Goal: Check status: Check status

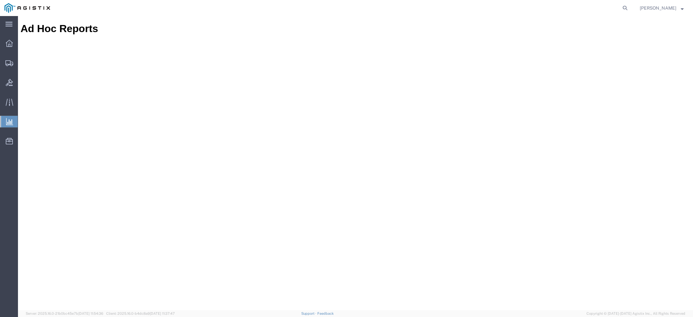
click at [665, 7] on span "[PERSON_NAME]" at bounding box center [658, 7] width 37 height 7
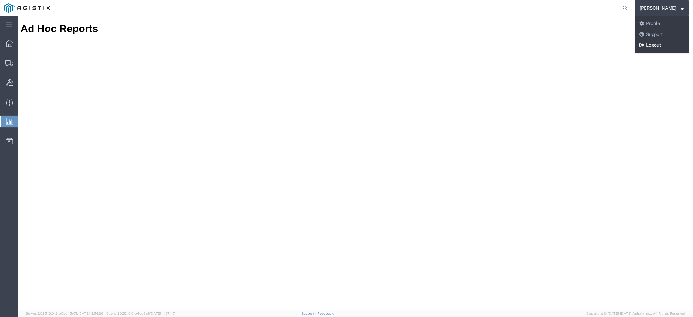
click at [658, 41] on link "Logout" at bounding box center [662, 45] width 54 height 11
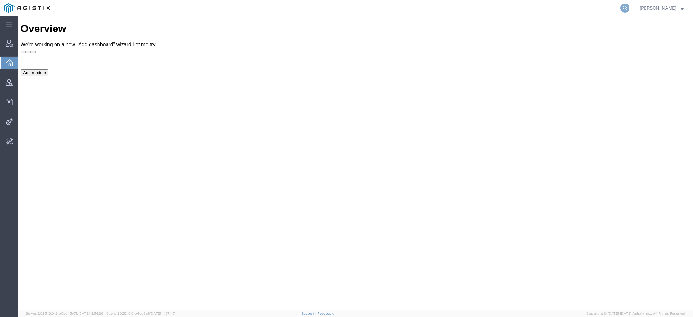
click at [630, 6] on icon at bounding box center [625, 8] width 9 height 9
paste input "56500144"
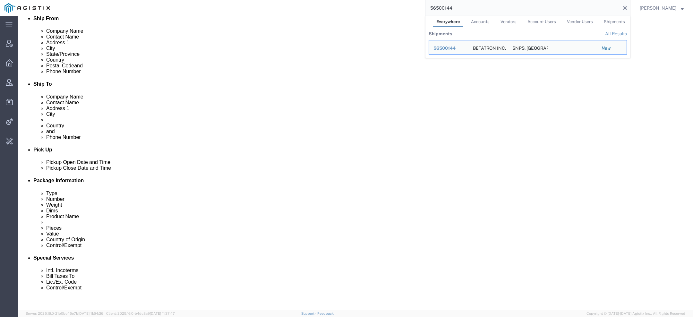
scroll to position [67, 0]
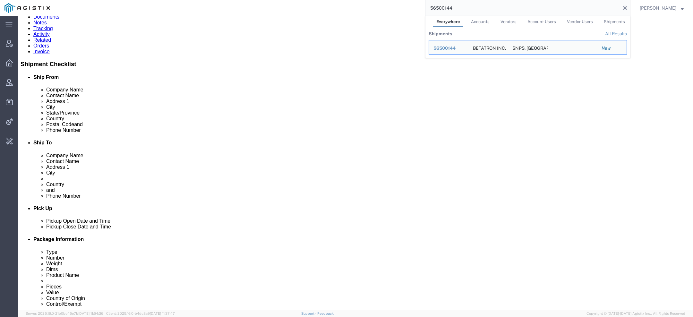
click b "19270.00 USD"
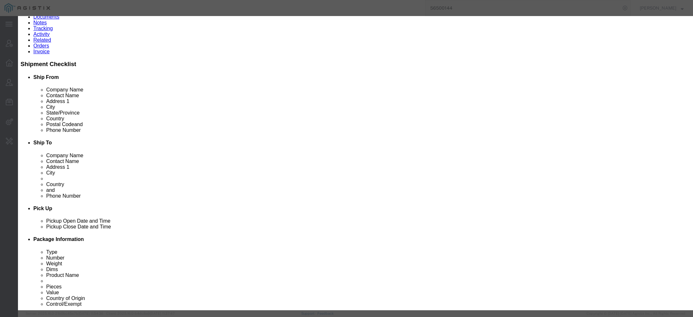
click icon "button"
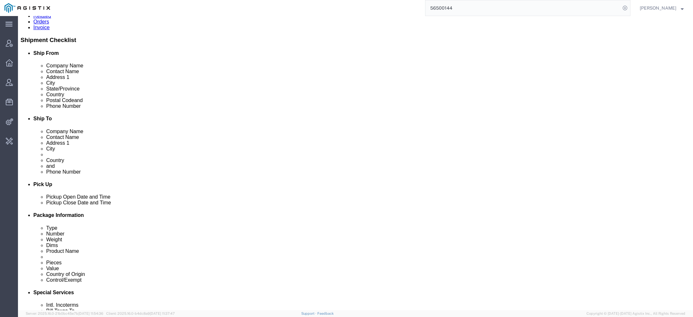
scroll to position [62, 0]
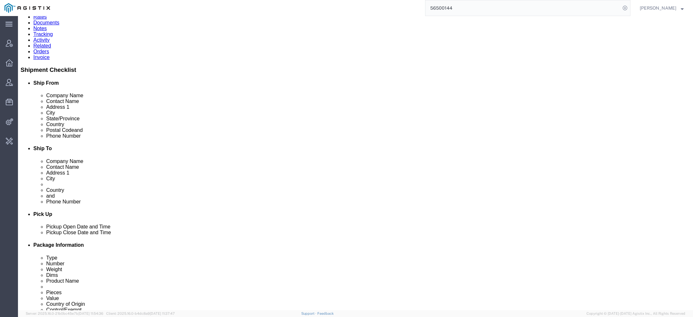
click p "Pieces: 5.00 Each"
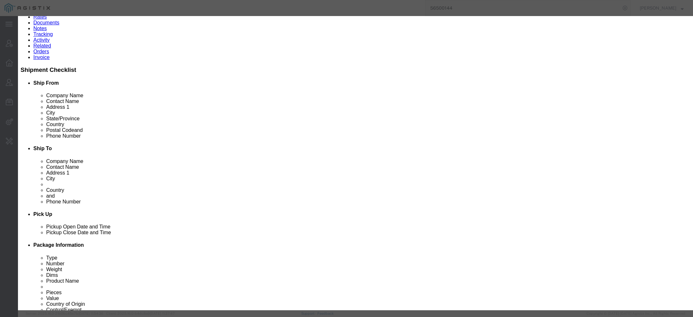
click icon "button"
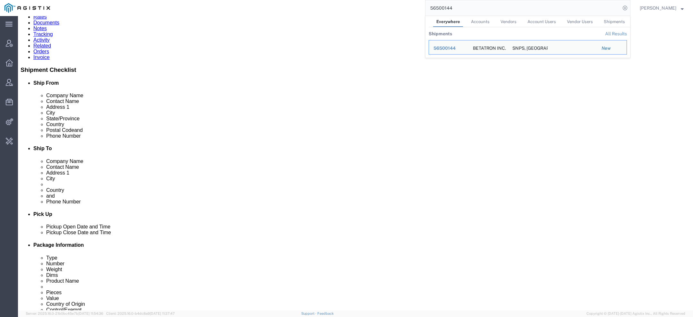
drag, startPoint x: 455, startPoint y: 10, endPoint x: 335, endPoint y: -8, distance: 120.6
click at [335, 0] on html "main_menu Created with Sketch. Collapse Menu Account Manager Overview Vendor Ma…" at bounding box center [346, 158] width 693 height 317
paste input "333839"
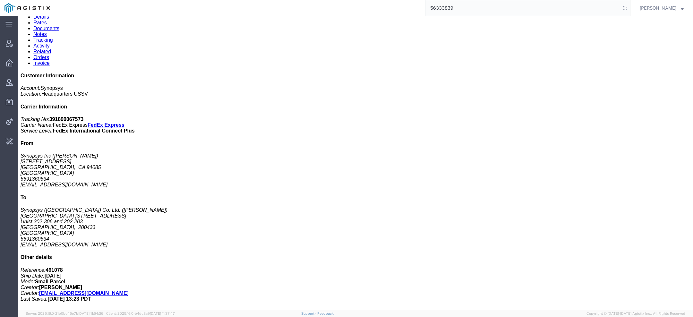
scroll to position [54, 0]
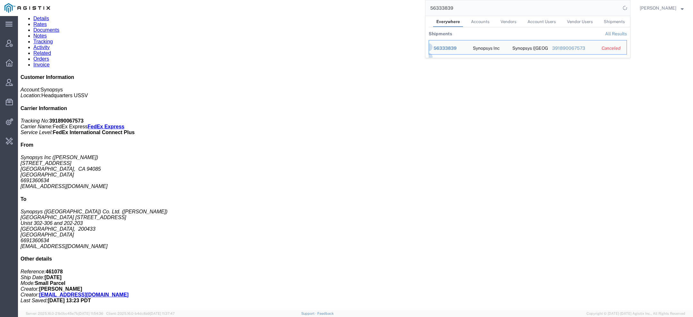
drag, startPoint x: 469, startPoint y: 12, endPoint x: 345, endPoint y: -11, distance: 126.5
click at [345, 0] on html "main_menu Created with Sketch. Collapse Menu Account Manager Overview Vendor Ma…" at bounding box center [346, 158] width 693 height 317
drag, startPoint x: 457, startPoint y: 13, endPoint x: 385, endPoint y: 2, distance: 72.7
click at [390, 1] on div "56333839 Everywhere Accounts Vendors Account Users Vendor Users Shipments Shipm…" at bounding box center [343, 8] width 576 height 16
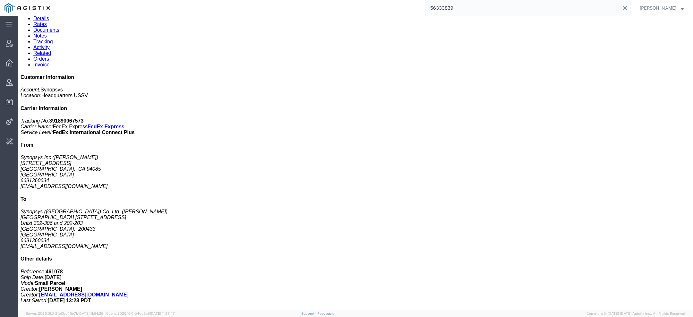
paste input "428888"
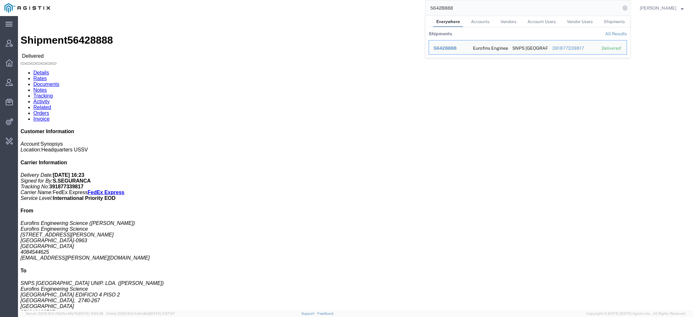
scroll to position [225, 0]
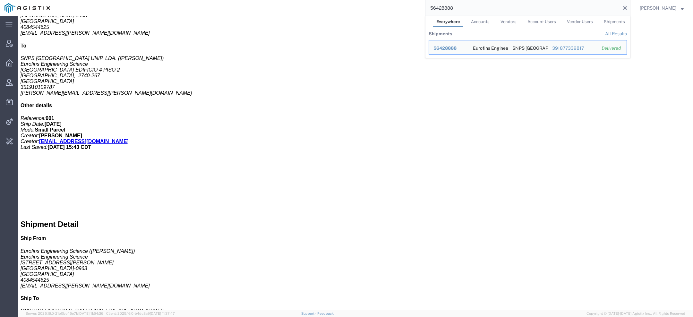
drag, startPoint x: 467, startPoint y: 10, endPoint x: 361, endPoint y: 4, distance: 106.1
click at [382, 4] on div "56428888 Everywhere Accounts Vendors Account Users Vendor Users Shipments Shipm…" at bounding box center [343, 8] width 576 height 16
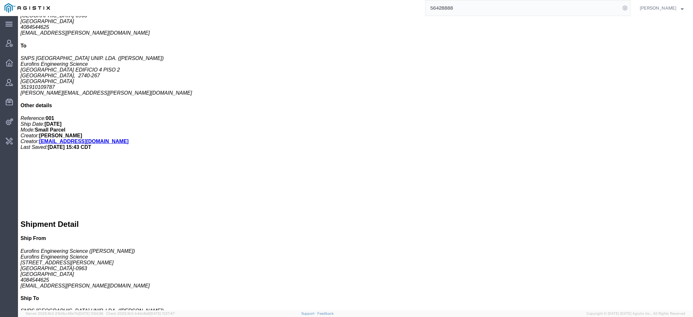
paste input "500144"
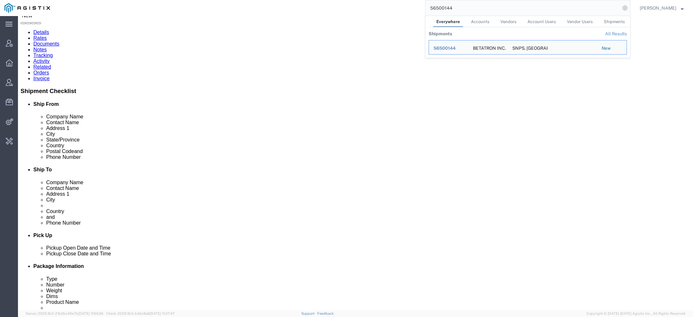
scroll to position [41, 0]
click div "SP2 revE Bd Pieces: 5.00 Each Total value: 19270.00 USD Country of Origin: Unit…"
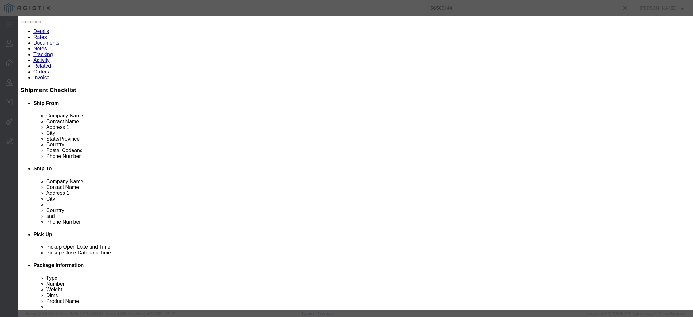
drag, startPoint x: 316, startPoint y: 69, endPoint x: 358, endPoint y: 69, distance: 42.0
click div "Controlled: Shipment Controlled: HTS/Tariff Code: 8473.30.2000"
copy b "8473.30.2000"
drag, startPoint x: 317, startPoint y: 110, endPoint x: 373, endPoint y: 108, distance: 55.8
click div "Controlled: Shipment Controlled: HTS/Tariff Code: 8437.30.200"
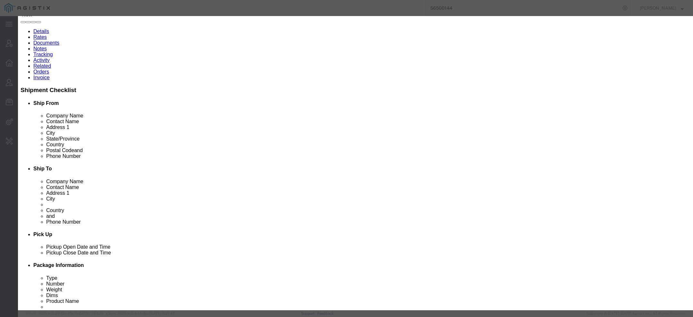
copy b "8437.30.200"
drag, startPoint x: 317, startPoint y: 70, endPoint x: 361, endPoint y: 70, distance: 43.3
click div "Controlled: Shipment Controlled: HTS/Tariff Code: 8473.30.2000"
copy b "8473.30.2000"
click b "8437.30.200"
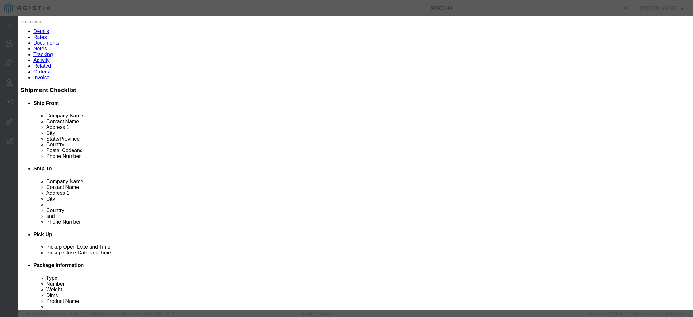
drag, startPoint x: 318, startPoint y: 110, endPoint x: 356, endPoint y: 110, distance: 38.5
click div "Controlled: Shipment Controlled: HTS/Tariff Code: 8437.30.200"
copy b "8437.30.200"
click div "Product Name: SP2 revE Bd Description: SP2 revE Bd Pieces: 5.00 Each Total valu…"
drag, startPoint x: 317, startPoint y: 111, endPoint x: 364, endPoint y: 111, distance: 46.5
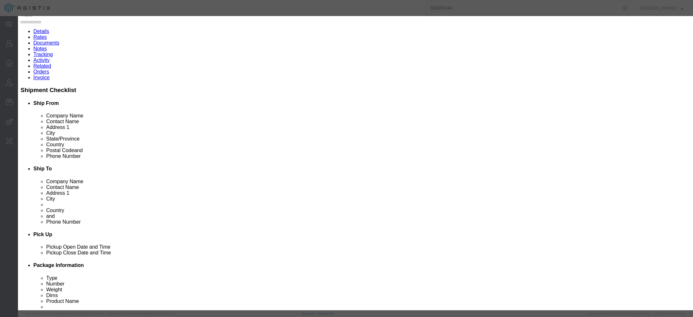
click div "Controlled: Shipment Controlled: HTS/Tariff Code: 8437.30.200"
copy b "8437.30.200"
drag, startPoint x: 317, startPoint y: 69, endPoint x: 381, endPoint y: 69, distance: 63.9
click div "Controlled: Shipment Controlled: HTS/Tariff Code: 8473.30.2000"
copy b "8473.30.2000"
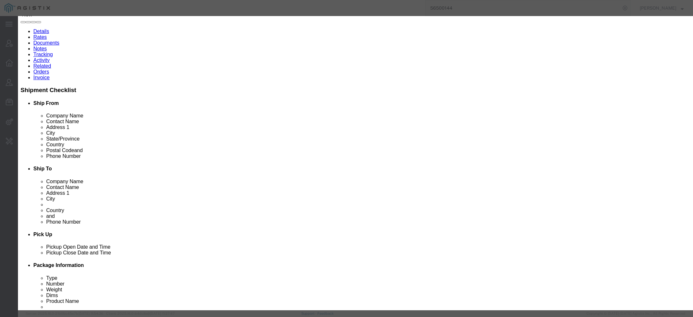
click button "button"
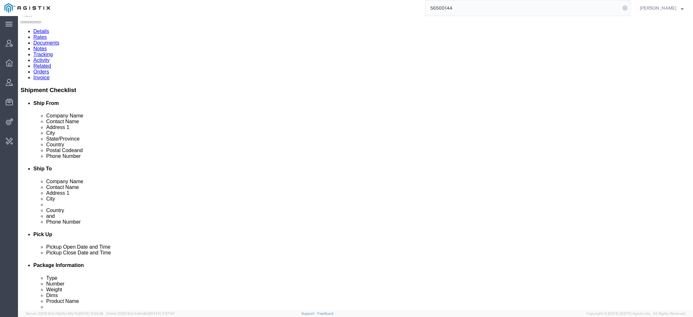
click span "56500144"
copy span "56500144"
click h3 "SP2 revE Bd"
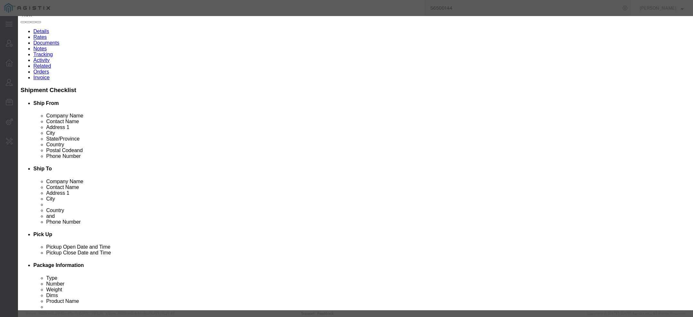
drag, startPoint x: 318, startPoint y: 70, endPoint x: 371, endPoint y: 68, distance: 53.0
click div "Controlled: Shipment Controlled: HTS/Tariff Code: 8473.30.2000"
copy b "8473.30.2000"
click icon "button"
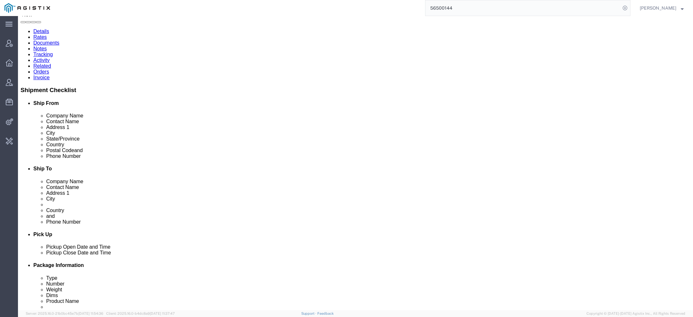
click span "56500144"
copy span "56500144"
click link "Details"
click div
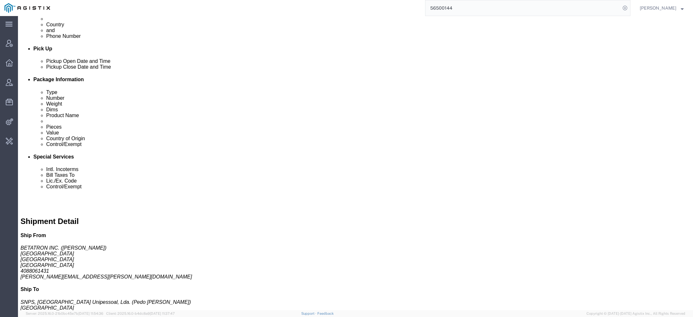
scroll to position [229, 0]
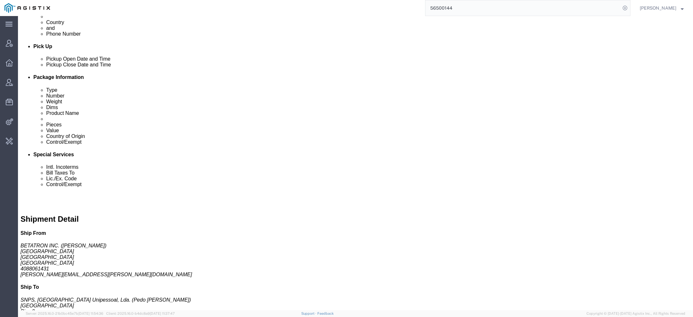
click link "Activity"
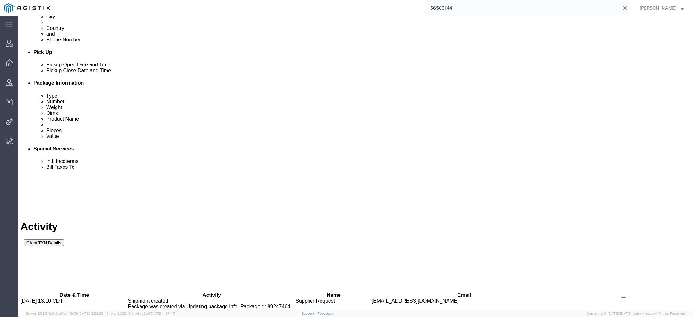
scroll to position [263, 0]
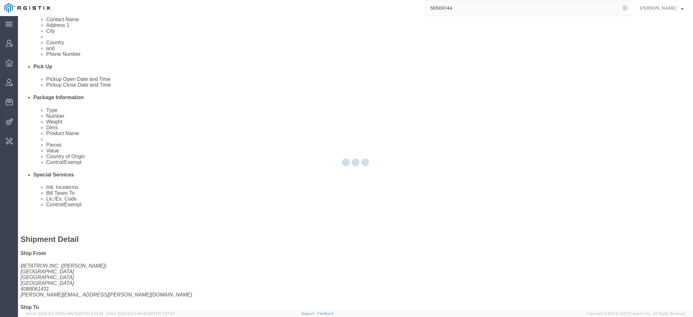
scroll to position [229, 0]
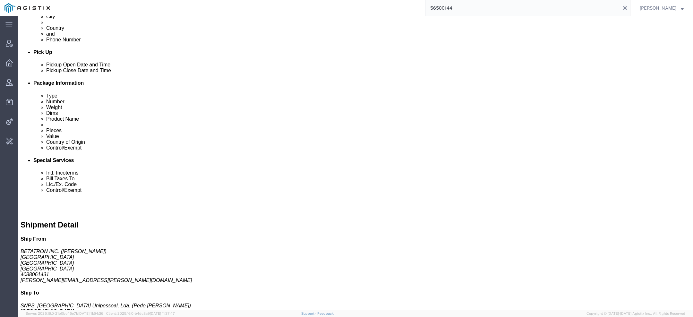
drag, startPoint x: 449, startPoint y: 5, endPoint x: 309, endPoint y: -12, distance: 140.3
click at [309, 0] on html "main_menu Created with Sketch. Collapse Menu Account Manager Overview Vendor Ma…" at bounding box center [346, 158] width 693 height 317
paste input "56429200"
drag, startPoint x: 488, startPoint y: 8, endPoint x: 305, endPoint y: -13, distance: 183.8
click at [305, 0] on html "main_menu Created with Sketch. Collapse Menu Account Manager Overview Vendor Ma…" at bounding box center [346, 158] width 693 height 317
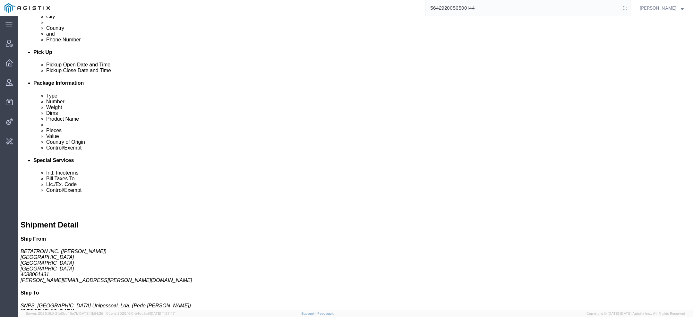
paste input "search"
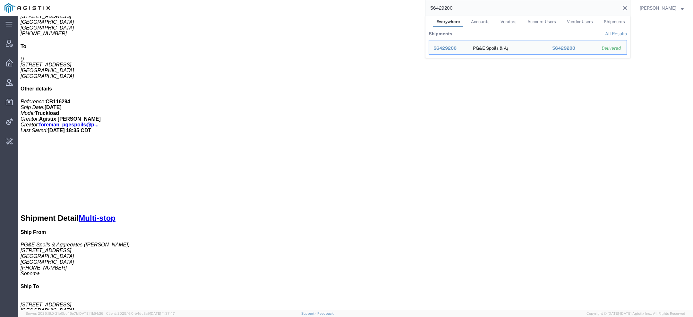
click link "Documents"
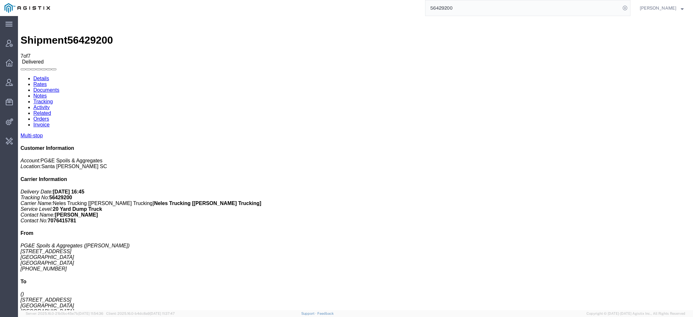
drag, startPoint x: 451, startPoint y: 8, endPoint x: 387, endPoint y: 8, distance: 63.9
click at [393, 8] on div "56429200" at bounding box center [343, 8] width 576 height 16
paste input "60458"
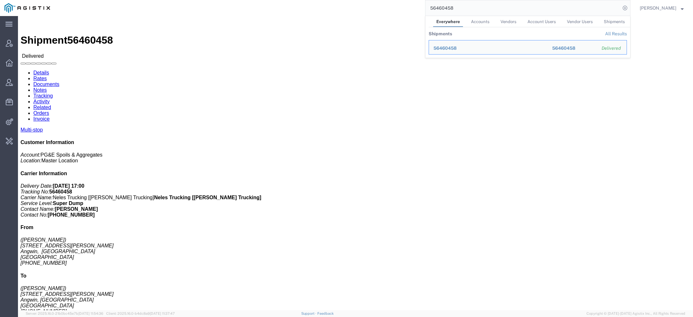
click div
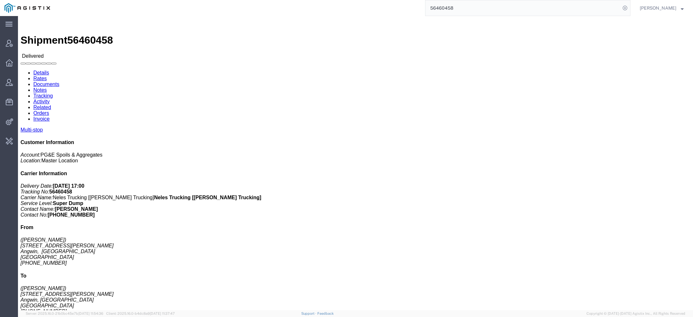
click link "Documents"
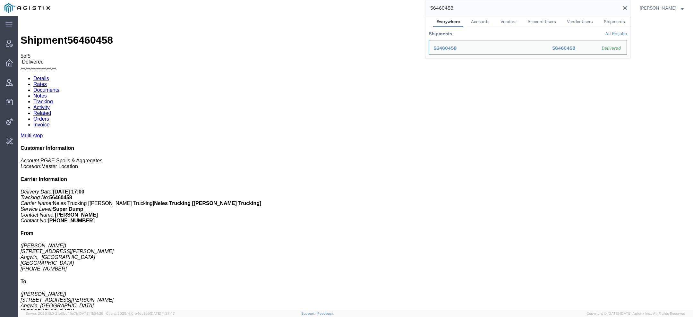
drag, startPoint x: 459, startPoint y: 8, endPoint x: 394, endPoint y: 8, distance: 65.1
click at [413, 8] on div "56460458 Everywhere Accounts Vendors Account Users Vendor Users Shipments Shipm…" at bounding box center [343, 8] width 576 height 16
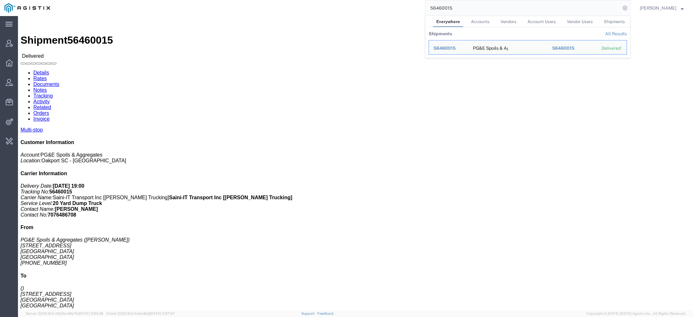
click link "Documents"
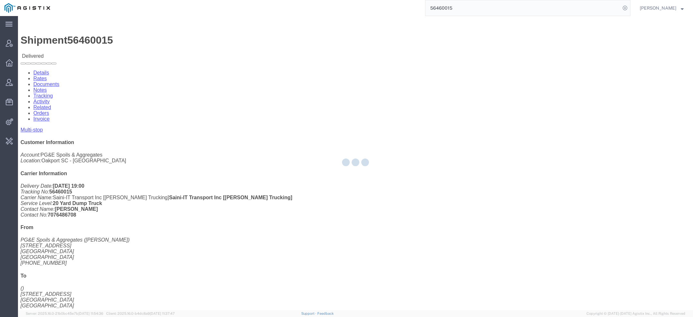
click at [82, 43] on div at bounding box center [355, 163] width 675 height 294
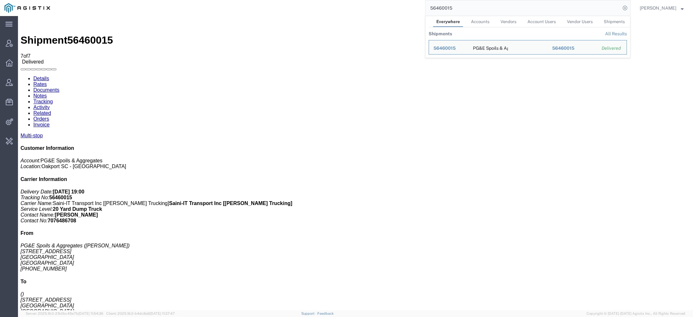
drag, startPoint x: 458, startPoint y: 10, endPoint x: 327, endPoint y: -15, distance: 133.7
click at [327, 0] on html "main_menu Created with Sketch. Collapse Menu Account Manager Overview Vendor Ma…" at bounding box center [346, 158] width 693 height 317
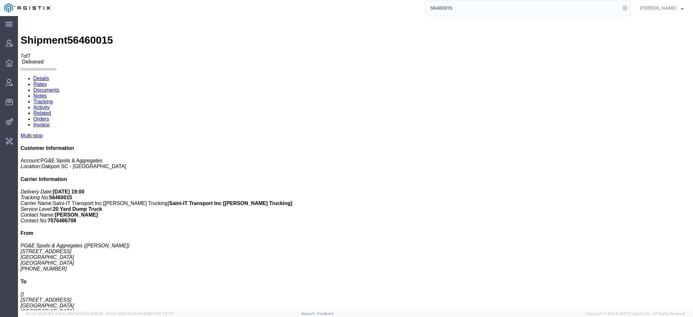
paste input "500144"
type input "56500144"
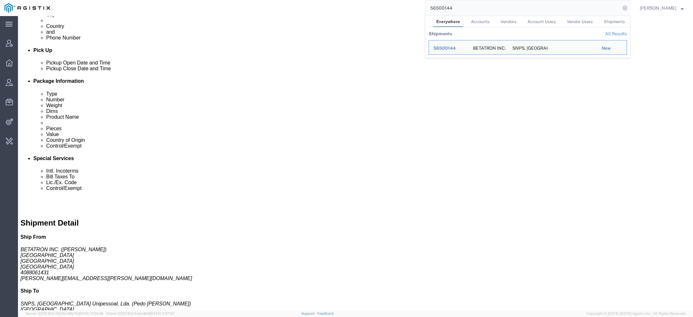
scroll to position [229, 0]
